Goal: Transaction & Acquisition: Purchase product/service

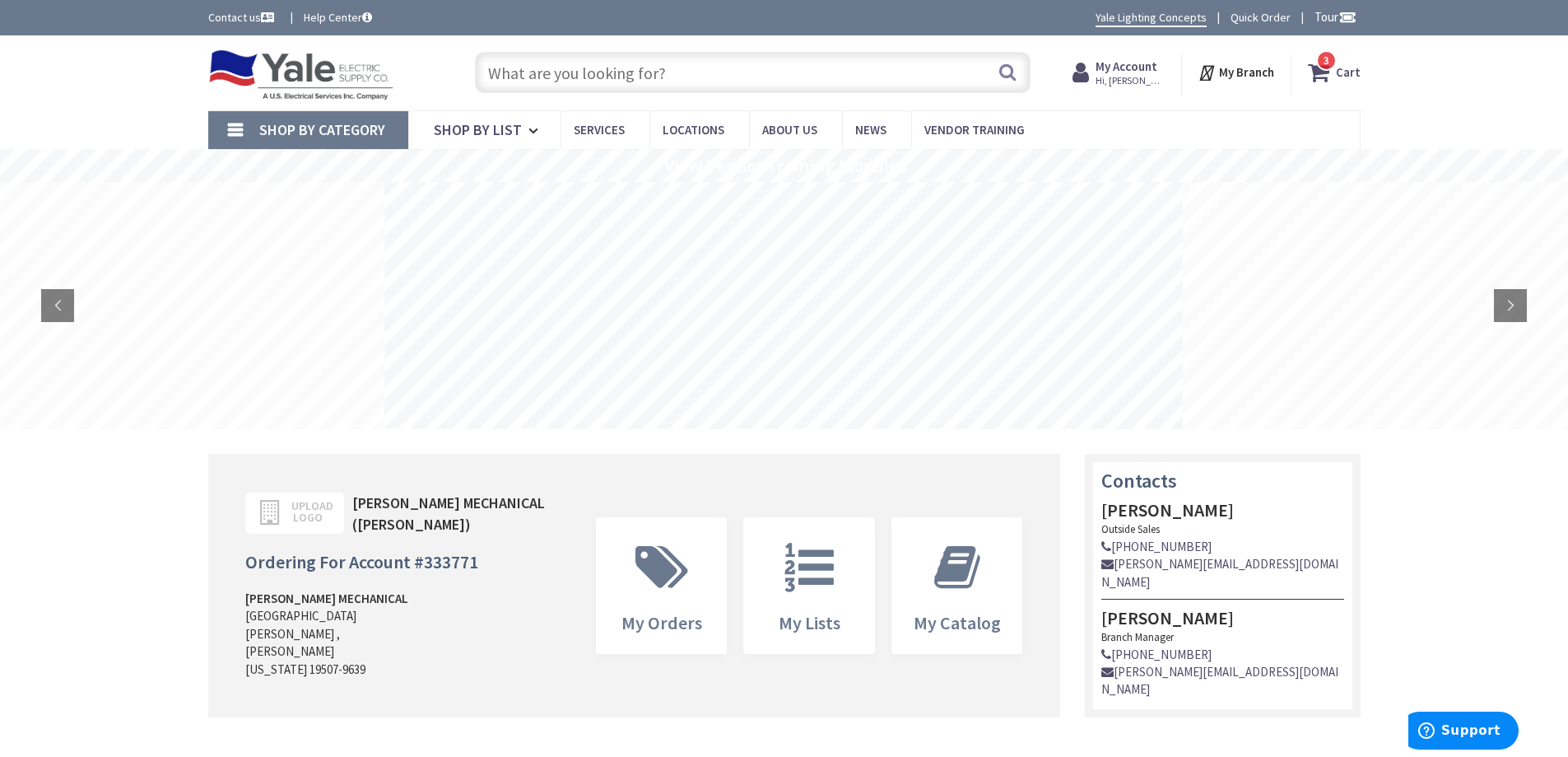
click at [881, 78] on input "text" at bounding box center [752, 72] width 555 height 41
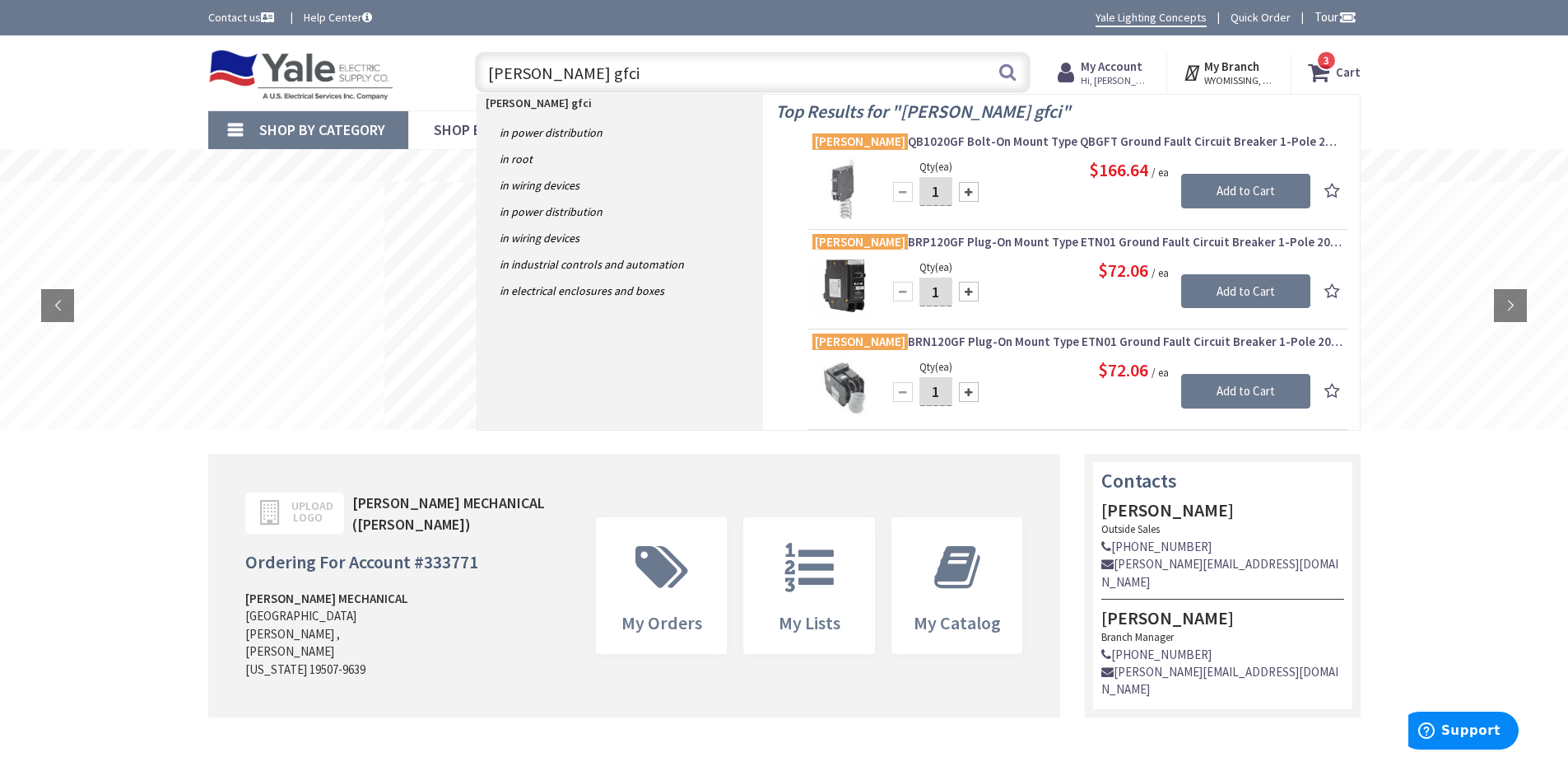
type input "eaton gfci"
click at [1007, 70] on button "Search" at bounding box center [1007, 72] width 22 height 37
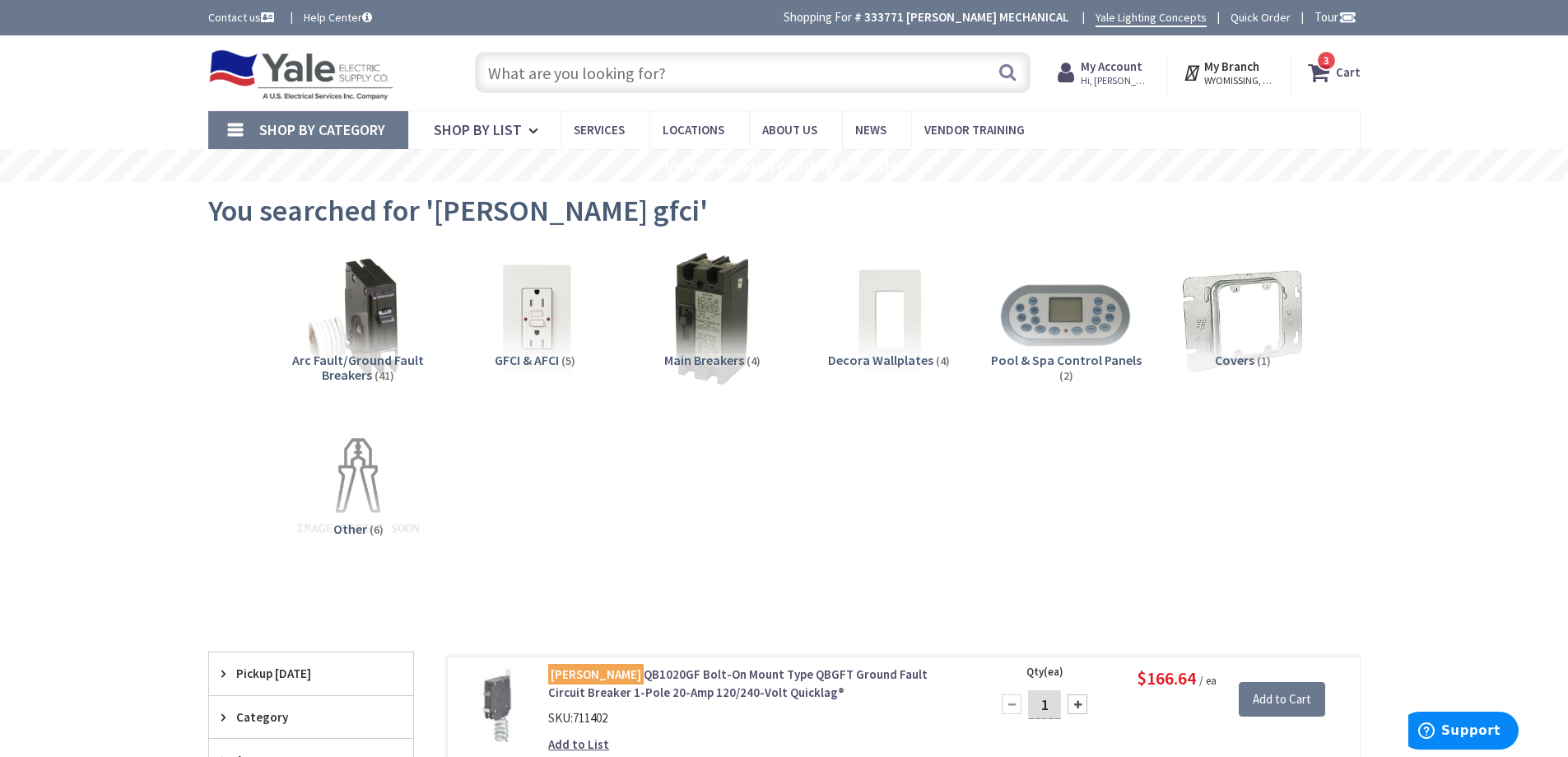
click at [377, 327] on img at bounding box center [357, 318] width 149 height 149
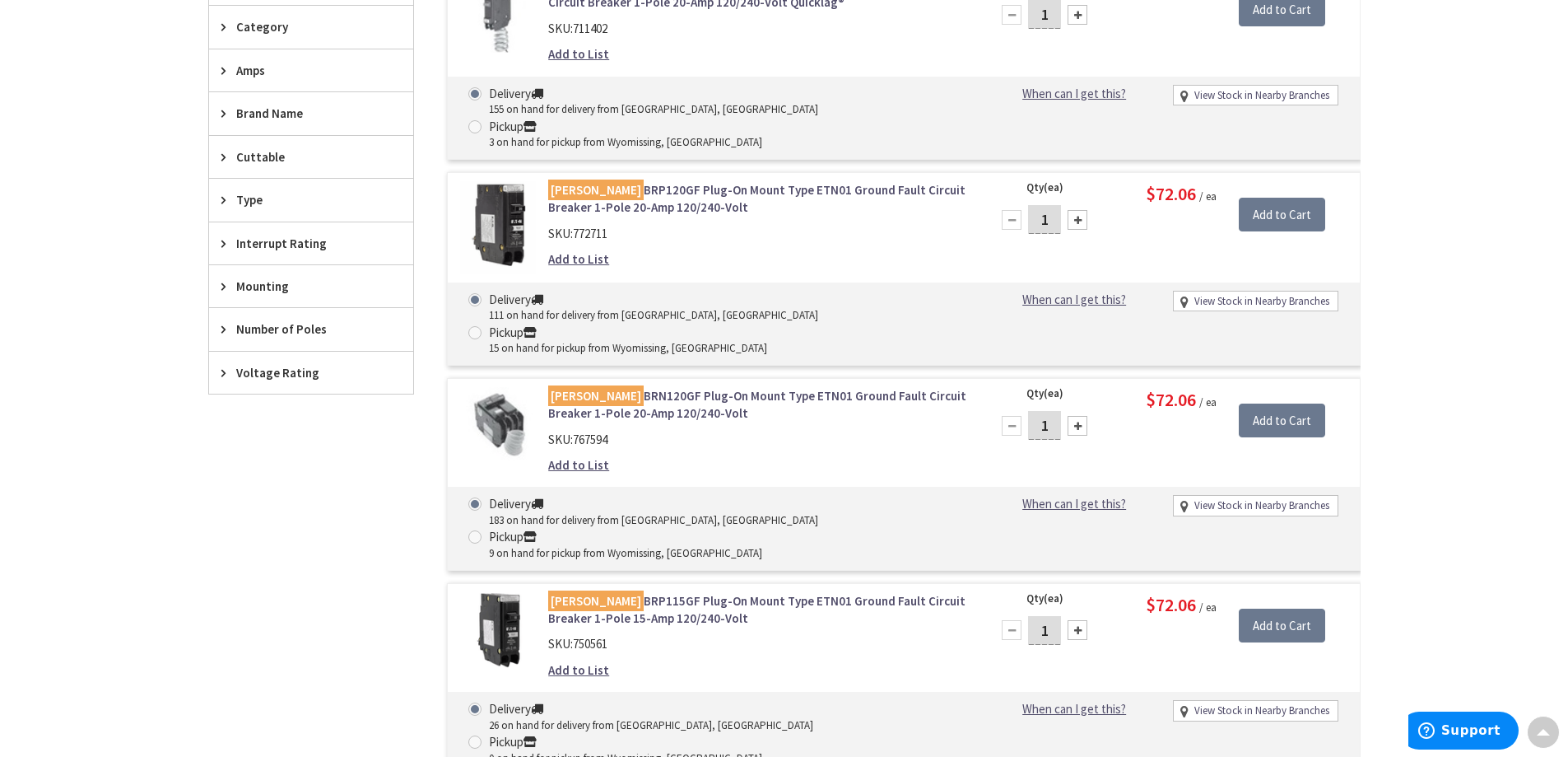
scroll to position [621, 0]
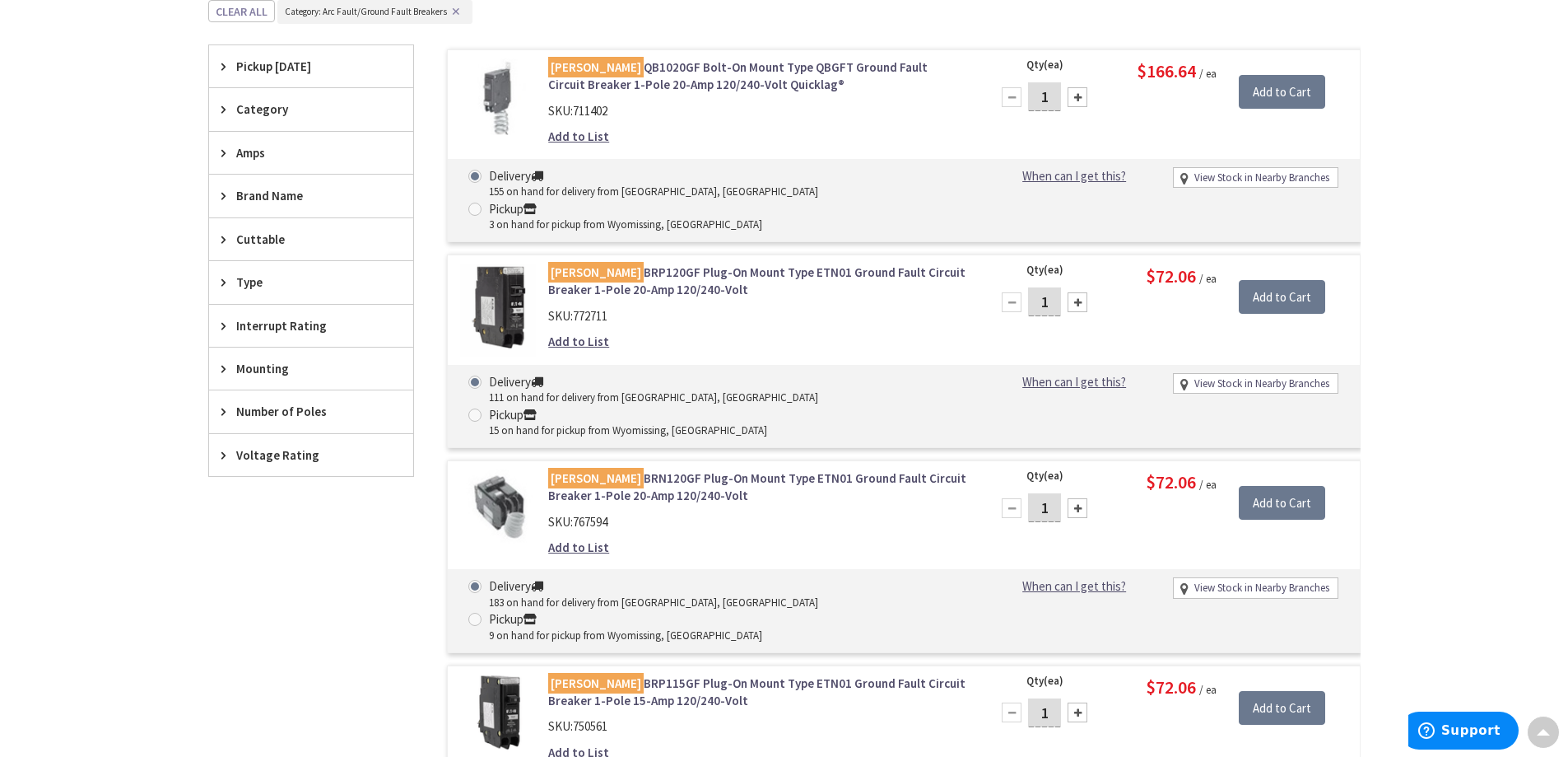
click at [730, 263] on link "Eaton BRP120GF Plug-On Mount Type ETN01 Ground Fault Circuit Breaker 1-Pole 20-…" at bounding box center [757, 281] width 419 height 36
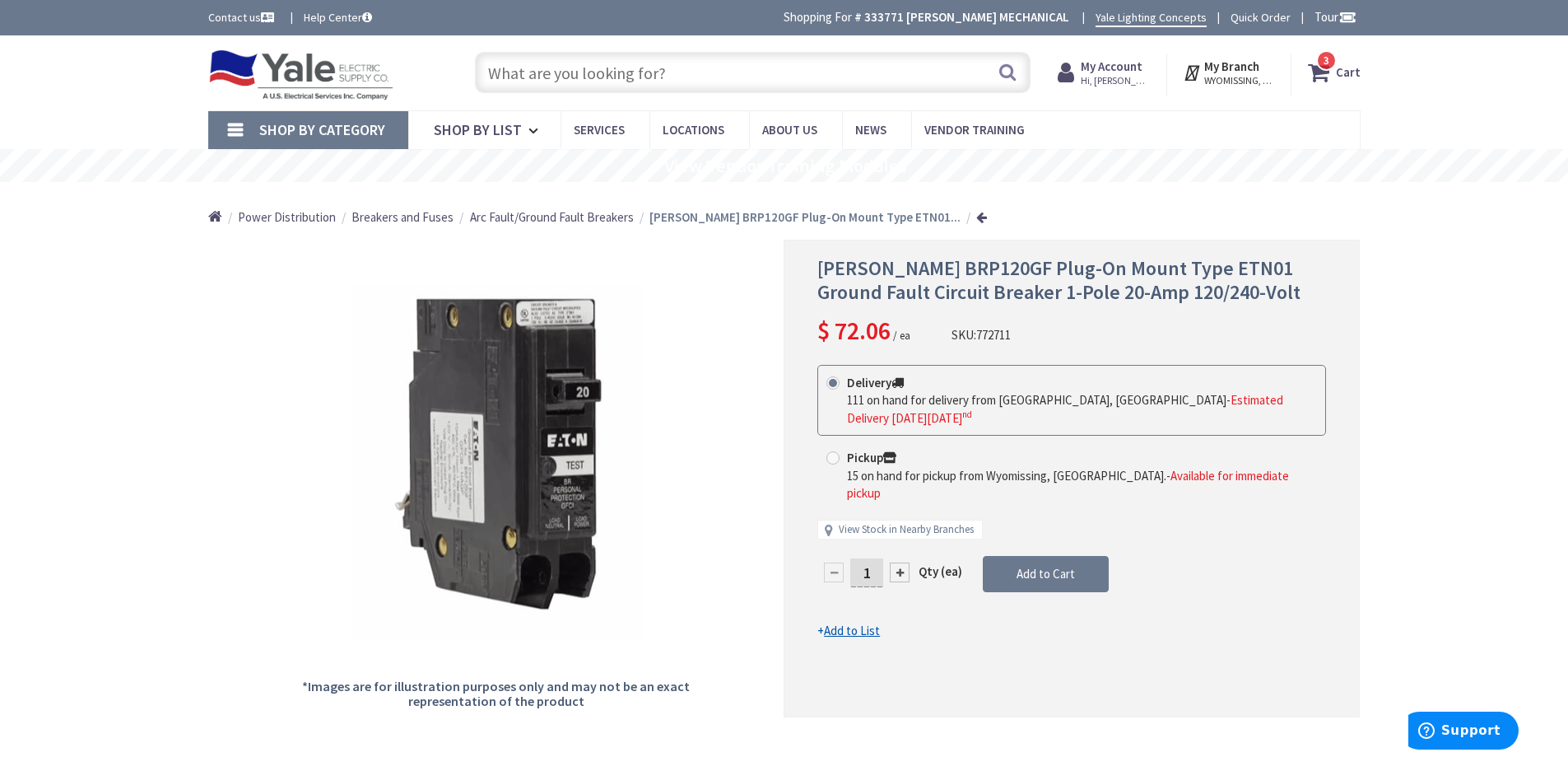
click at [709, 600] on div "*Images are for illustration purposes only and may not be an exact representati…" at bounding box center [496, 478] width 576 height 477
